Goal: Task Accomplishment & Management: Manage account settings

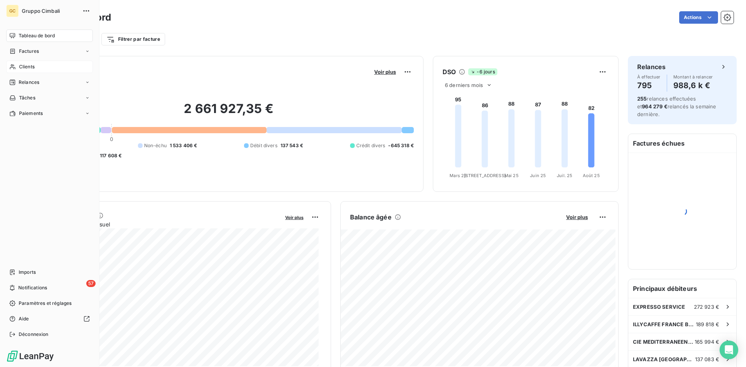
click at [24, 68] on span "Clients" at bounding box center [27, 66] width 16 height 7
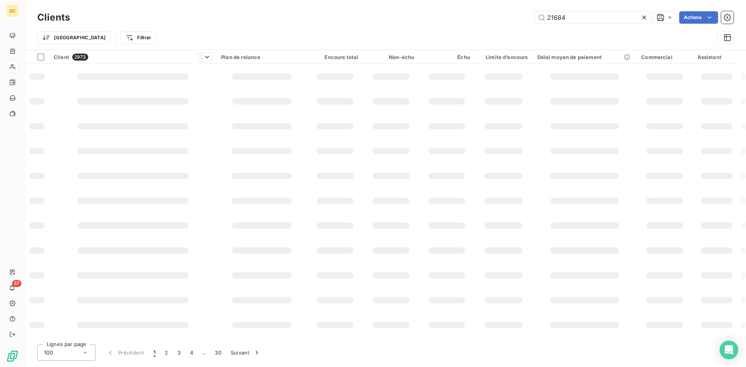
type input "21684"
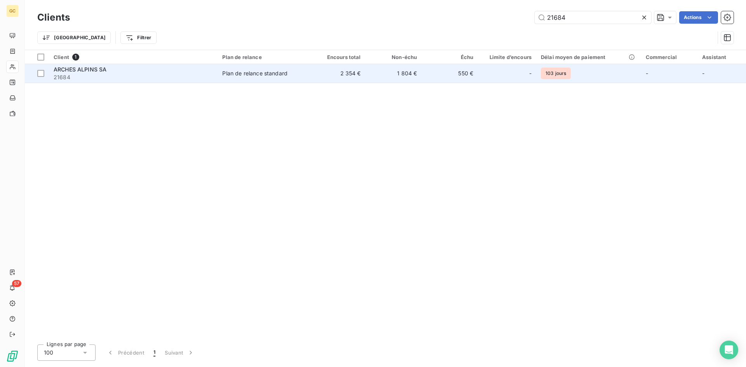
click at [89, 69] on span "ARCHES ALPINS SA" at bounding box center [80, 69] width 53 height 7
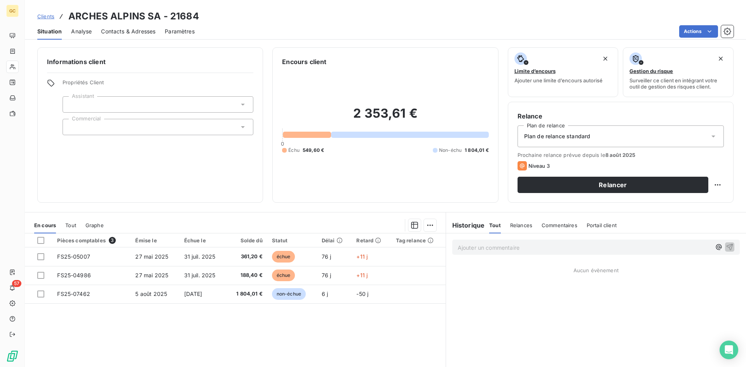
click at [119, 31] on span "Contacts & Adresses" at bounding box center [128, 32] width 54 height 8
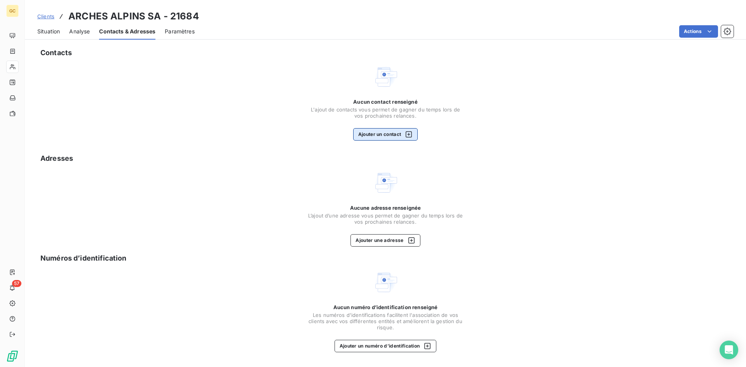
click at [383, 136] on button "Ajouter un contact" at bounding box center [385, 134] width 65 height 12
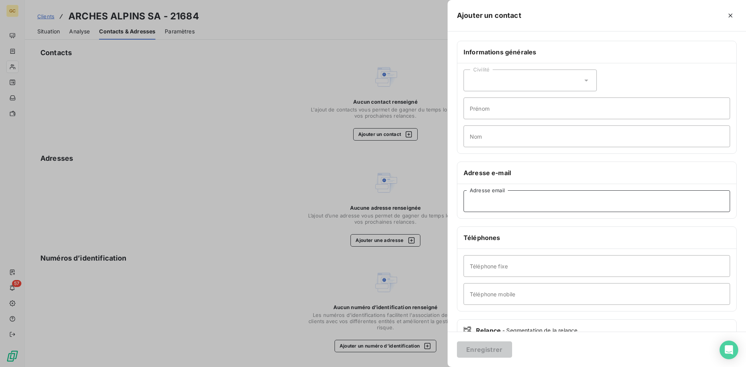
paste input "enzo.praden@gmail.com"
type input "enzo.praden@gmail.com"
click at [486, 348] on button "Enregistrer" at bounding box center [484, 349] width 55 height 16
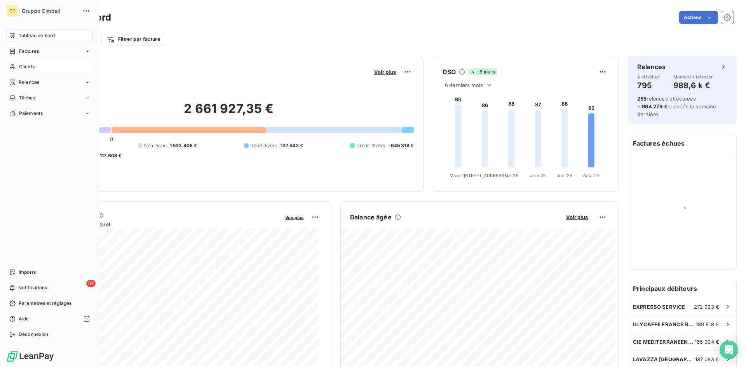
click at [22, 69] on span "Clients" at bounding box center [27, 66] width 16 height 7
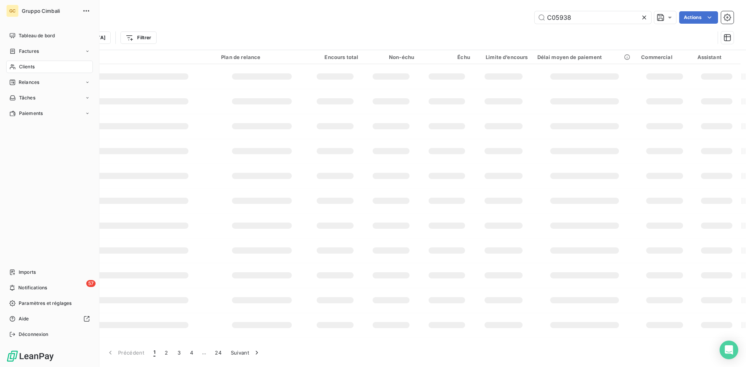
type input "C05938"
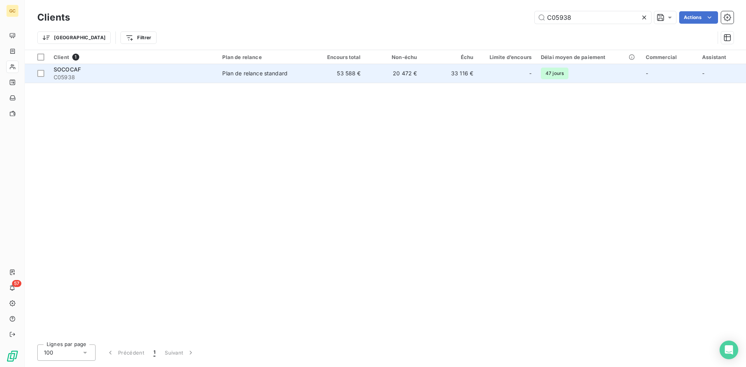
click at [71, 68] on span "SOCOCAF" at bounding box center [67, 69] width 27 height 7
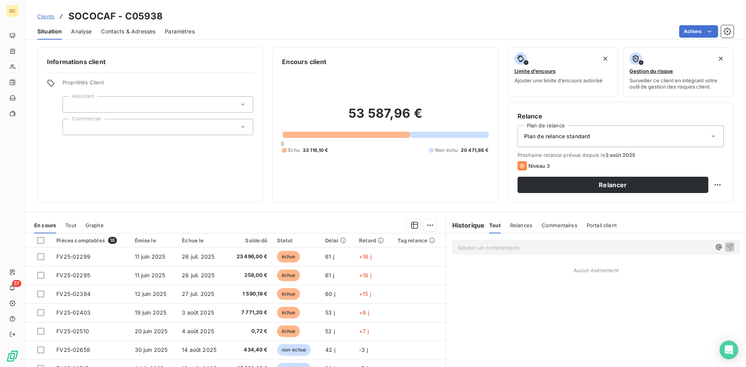
click at [118, 30] on span "Contacts & Adresses" at bounding box center [128, 32] width 54 height 8
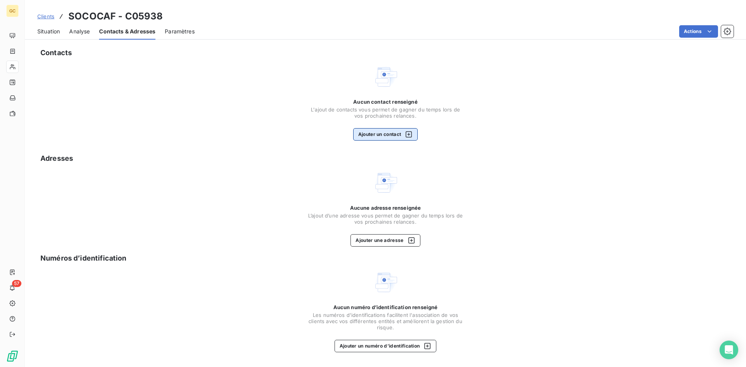
click at [373, 136] on button "Ajouter un contact" at bounding box center [385, 134] width 65 height 12
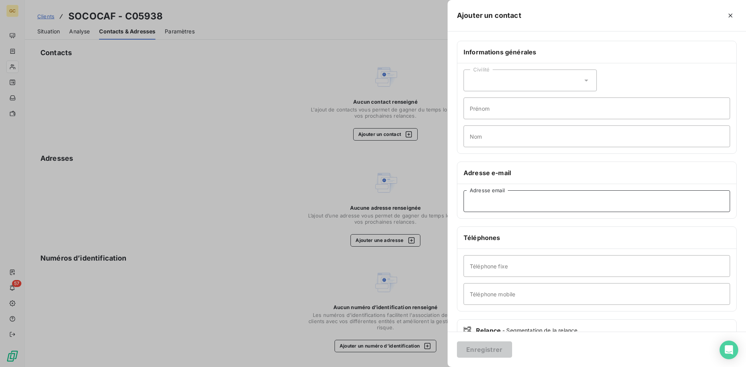
paste input "[EMAIL_ADDRESS][DOMAIN_NAME]"
type input "[EMAIL_ADDRESS][DOMAIN_NAME]"
click at [493, 352] on button "Enregistrer" at bounding box center [484, 349] width 55 height 16
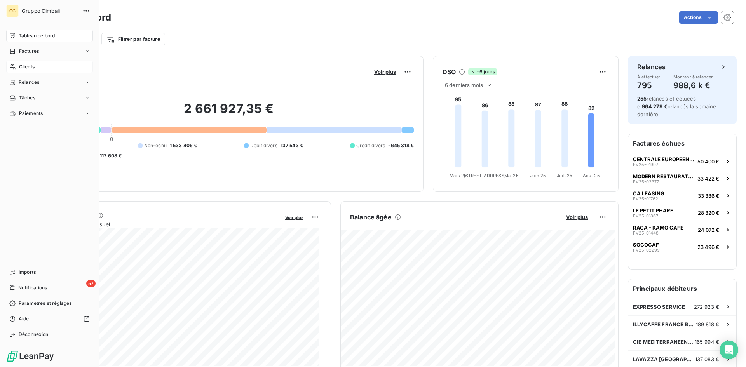
click at [21, 68] on span "Clients" at bounding box center [27, 66] width 16 height 7
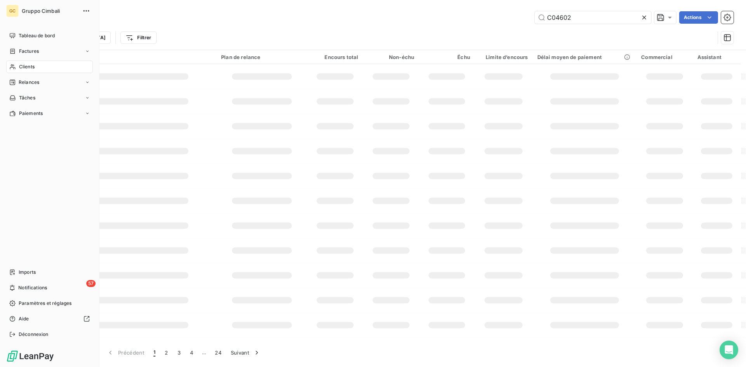
type input "C04602"
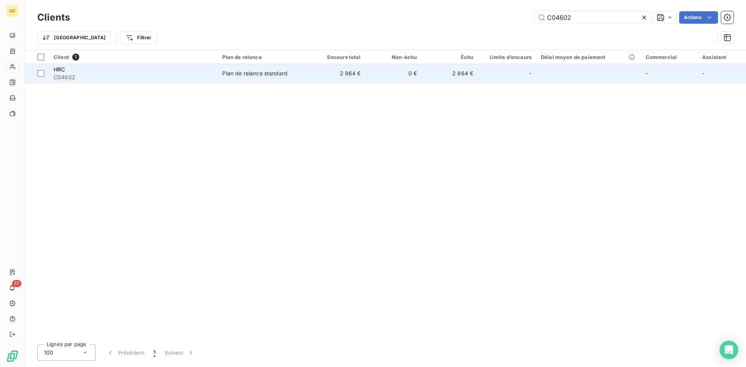
click at [64, 72] on span "HRC" at bounding box center [59, 69] width 11 height 7
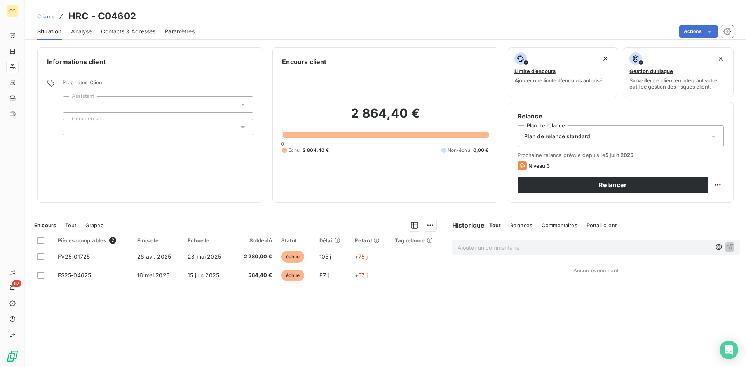
click at [112, 30] on span "Contacts & Adresses" at bounding box center [128, 32] width 54 height 8
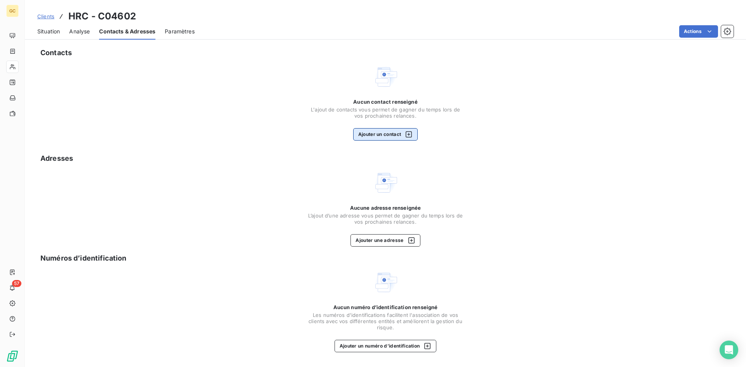
click at [397, 136] on button "Ajouter un contact" at bounding box center [385, 134] width 65 height 12
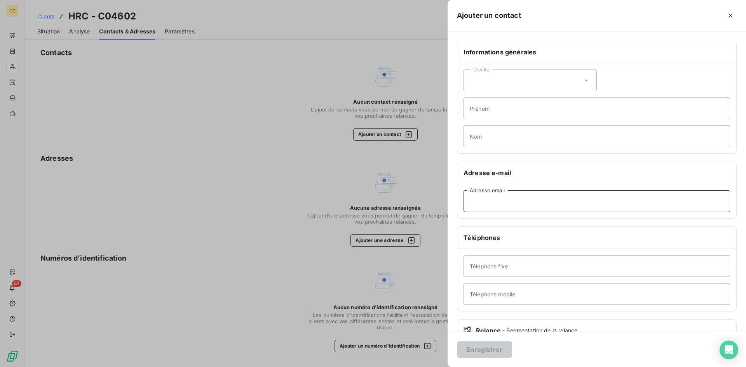
paste input "comptabilite.founisseurs@areas.com"
click at [512, 202] on input "comptabilite.founisseurs@areas.com" at bounding box center [596, 201] width 266 height 22
type input "comptabilite.fournisseurs@areas.com"
click at [482, 348] on button "Enregistrer" at bounding box center [484, 349] width 55 height 16
